Goal: Find specific page/section: Find specific page/section

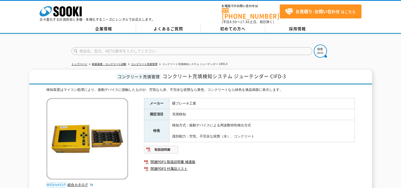
click at [154, 63] on li "コンクリート充填管理" at bounding box center [142, 65] width 30 height 6
click at [153, 62] on li "コンクリート充填管理" at bounding box center [142, 65] width 30 height 6
click at [152, 63] on link "コンクリート充填管理" at bounding box center [144, 64] width 26 height 3
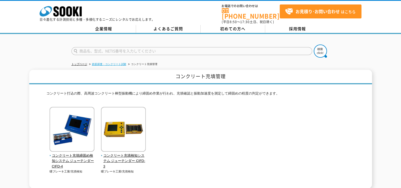
click at [112, 63] on link "鉄筋探査・コンクリート試験" at bounding box center [109, 64] width 34 height 3
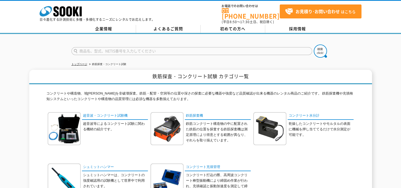
scroll to position [26, 0]
